Goal: Go to known website: Go to known website

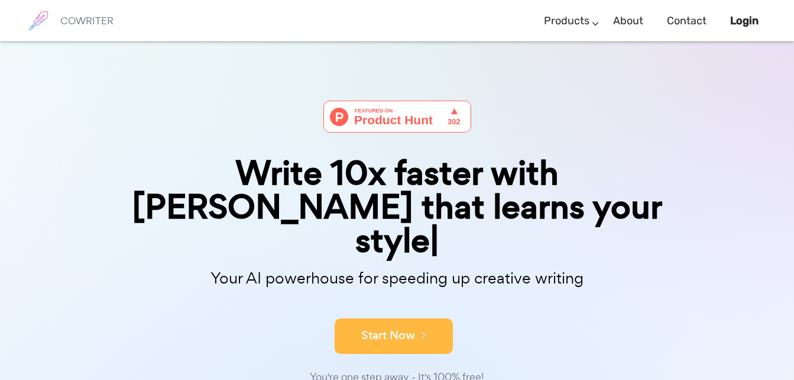
click at [365, 318] on button "Start Now" at bounding box center [394, 335] width 118 height 35
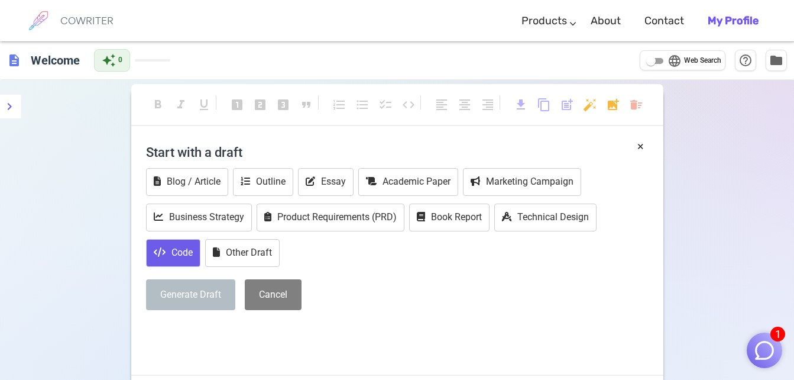
click at [174, 253] on button "Code" at bounding box center [173, 253] width 54 height 28
